Goal: Find specific page/section: Find specific page/section

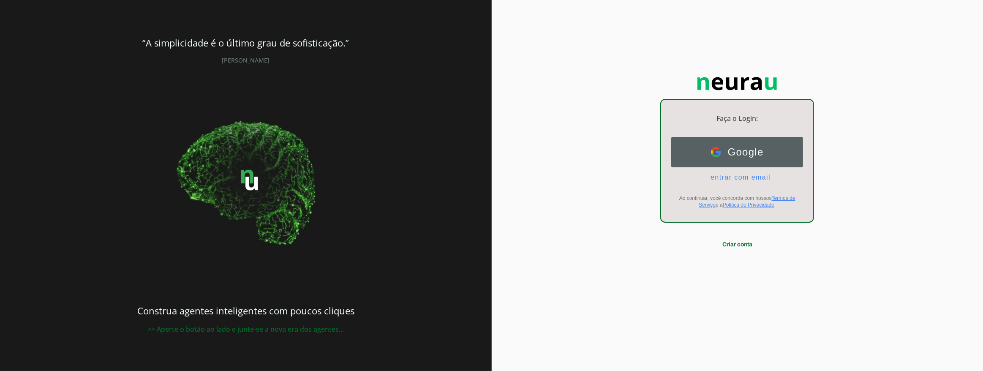
click at [757, 158] on button "Google Google" at bounding box center [738, 152] width 132 height 30
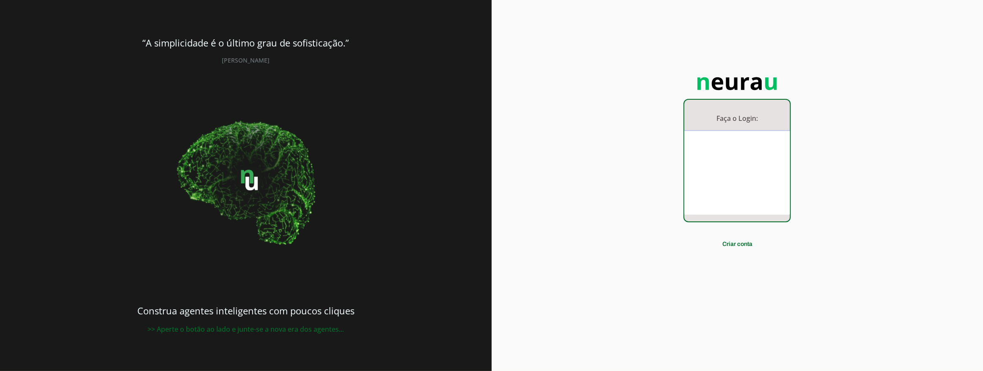
click at [874, 49] on div "Faça o Login: dashboard Ir para o dashboard Criar conta" at bounding box center [738, 185] width 492 height 371
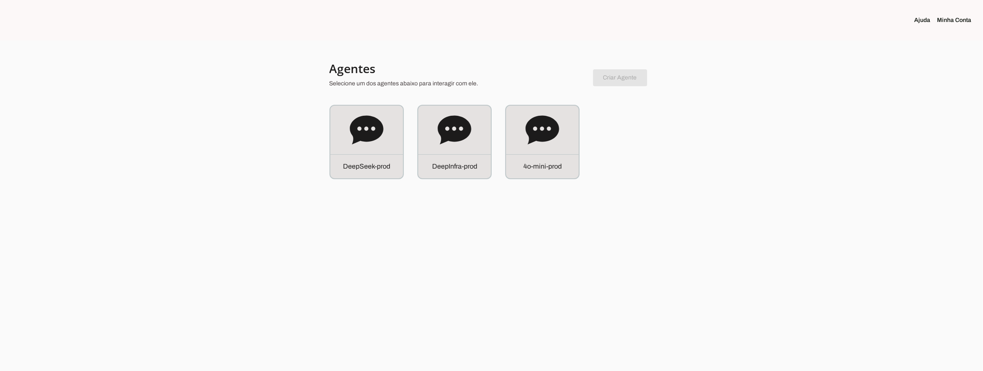
click at [389, 142] on div "D e e p S e e k - p r o d" at bounding box center [366, 142] width 73 height 73
